Goal: Task Accomplishment & Management: Complete application form

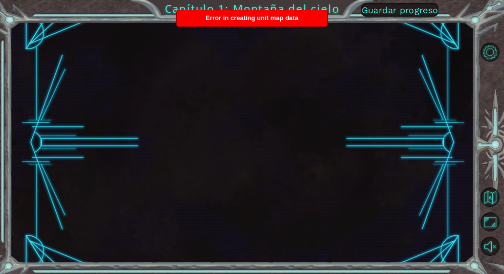
click at [404, 12] on span "Guardar progreso" at bounding box center [400, 10] width 77 height 10
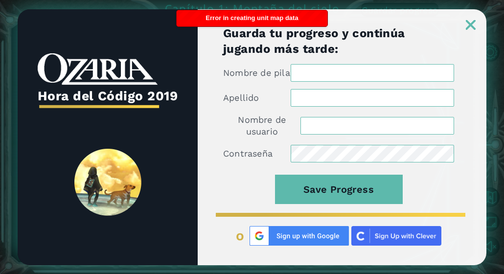
type input "HofmariValenzuela"
click at [480, 21] on div at bounding box center [342, 19] width 289 height 21
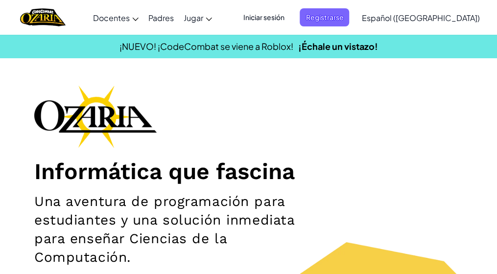
click at [290, 21] on span "Iniciar sesión" at bounding box center [263, 17] width 53 height 18
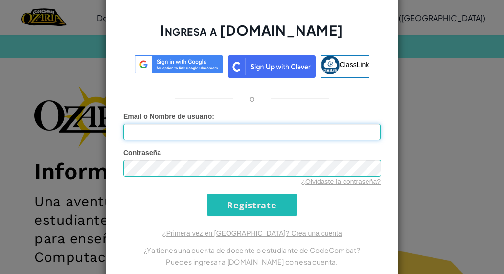
type input "HofmariValenzuela"
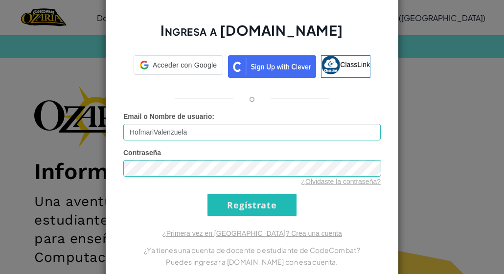
click at [239, 217] on div "Ingresa a Ozaria.com Acceder con Google Acceder con Google. Se abre en una pest…" at bounding box center [252, 137] width 294 height 292
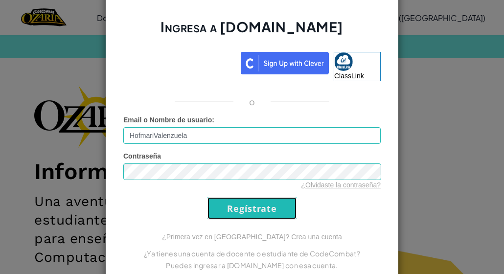
click at [239, 217] on input "Regístrate" at bounding box center [251, 208] width 89 height 22
